Goal: Task Accomplishment & Management: Complete application form

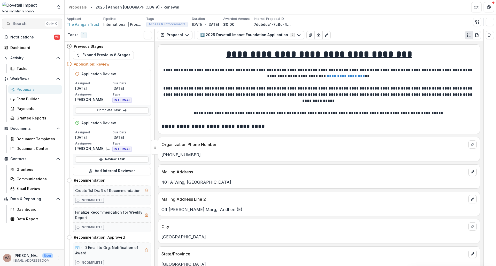
scroll to position [3133, 0]
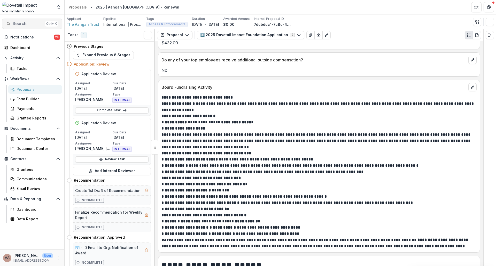
click at [26, 25] on span "Search..." at bounding box center [28, 23] width 30 height 5
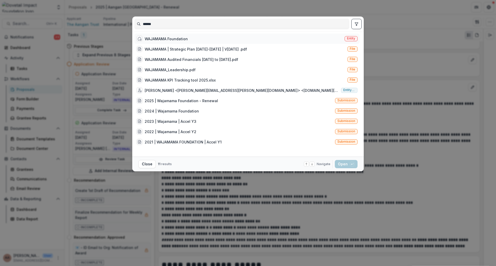
type input "******"
click at [176, 37] on div "WAJAMAMA Foundation" at bounding box center [166, 38] width 43 height 5
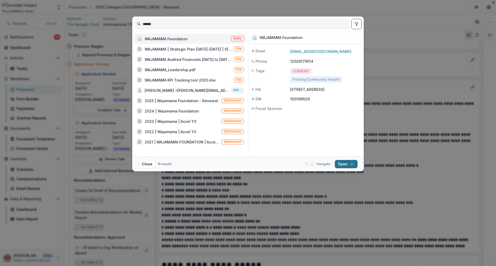
click at [347, 164] on button "Open with enter key" at bounding box center [346, 164] width 23 height 8
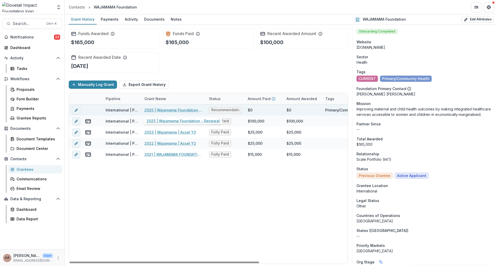
click at [170, 110] on link "2025 | Wajamama Foundation - Renewal" at bounding box center [173, 109] width 58 height 5
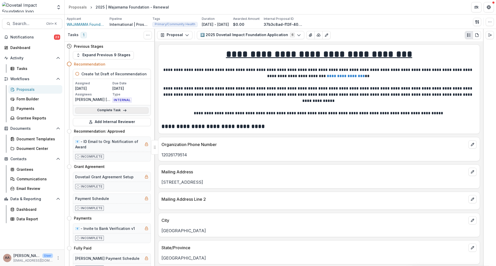
click at [115, 111] on link "Complete Task" at bounding box center [111, 110] width 73 height 6
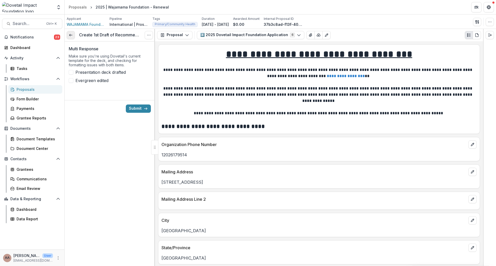
click at [72, 34] on icon at bounding box center [71, 35] width 4 height 4
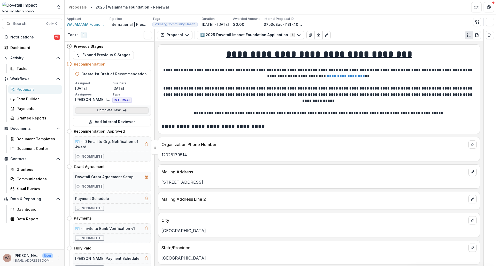
click at [105, 112] on link "Complete Task" at bounding box center [111, 110] width 73 height 6
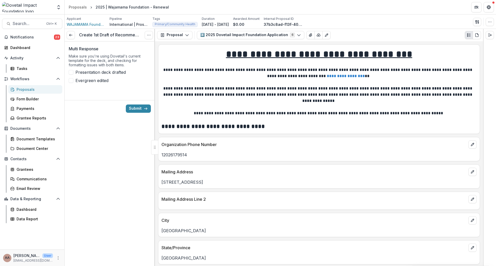
click at [73, 72] on span at bounding box center [71, 72] width 5 height 5
click at [72, 85] on div "Multi Response Make sure you're using Dovetail's current template for the deck,…" at bounding box center [110, 67] width 82 height 50
click at [72, 81] on span at bounding box center [71, 80] width 5 height 5
click at [132, 110] on button "Submit" at bounding box center [138, 109] width 25 height 8
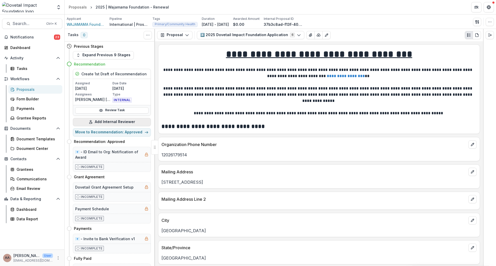
click at [102, 120] on button "Add Internal Reviewer" at bounding box center [112, 122] width 78 height 8
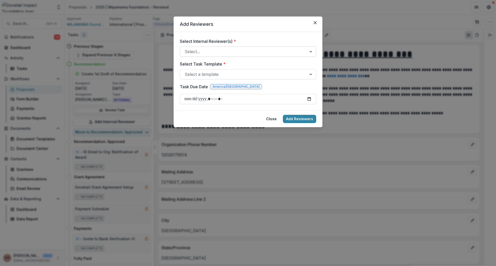
click at [210, 51] on div at bounding box center [243, 51] width 117 height 7
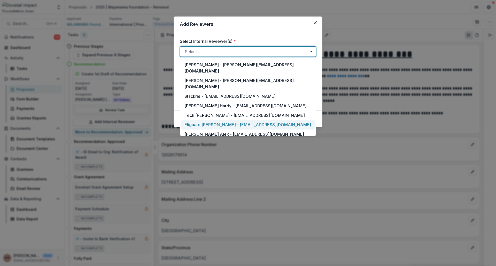
click at [210, 120] on div "Eliguard [PERSON_NAME] - [EMAIL_ADDRESS][DOMAIN_NAME]" at bounding box center [248, 125] width 134 height 10
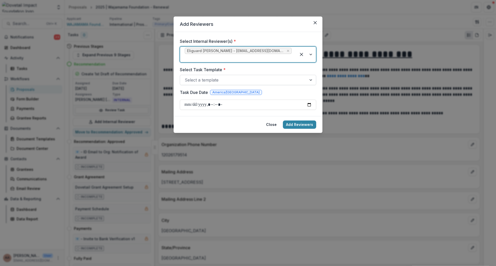
click at [202, 76] on div at bounding box center [243, 79] width 117 height 7
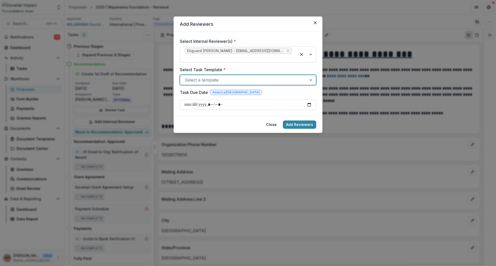
click at [202, 76] on div at bounding box center [243, 79] width 117 height 7
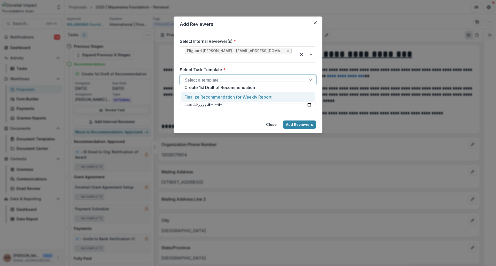
click at [203, 97] on div "Finalize Recommendation for Weekly Report" at bounding box center [248, 97] width 134 height 10
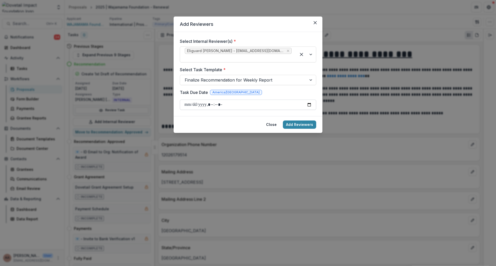
click at [309, 101] on input "Task Due Date" at bounding box center [248, 105] width 136 height 10
type input "**********"
click at [295, 110] on form "Select Internal Reviewer(s) * Eliguard [PERSON_NAME] - [EMAIL_ADDRESS][DOMAIN_N…" at bounding box center [247, 74] width 149 height 84
click at [297, 122] on button "Add Reviewers" at bounding box center [299, 125] width 33 height 8
